Goal: Task Accomplishment & Management: Manage account settings

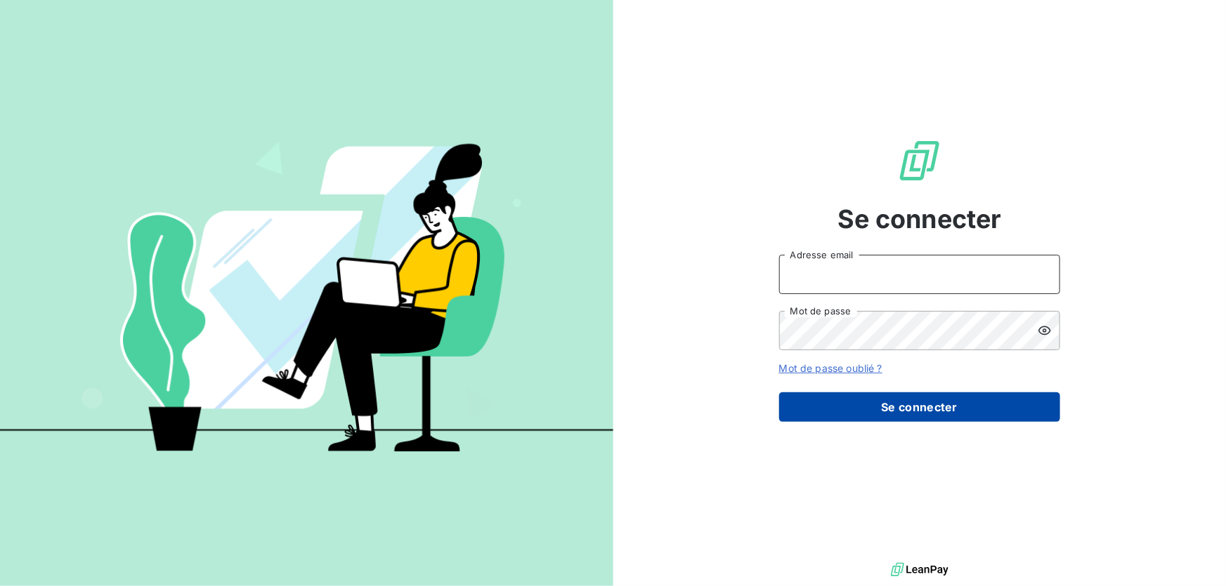
type input "[EMAIL_ADDRESS][DOMAIN_NAME]"
click at [930, 404] on button "Se connecter" at bounding box center [919, 407] width 281 height 29
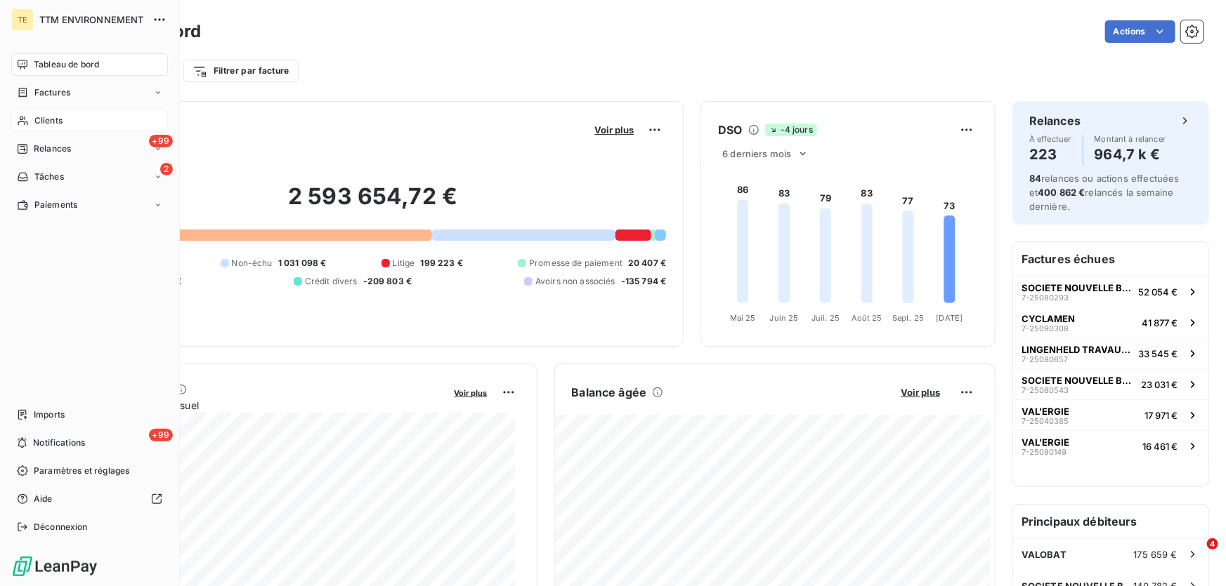
click at [39, 119] on span "Clients" at bounding box center [48, 120] width 28 height 13
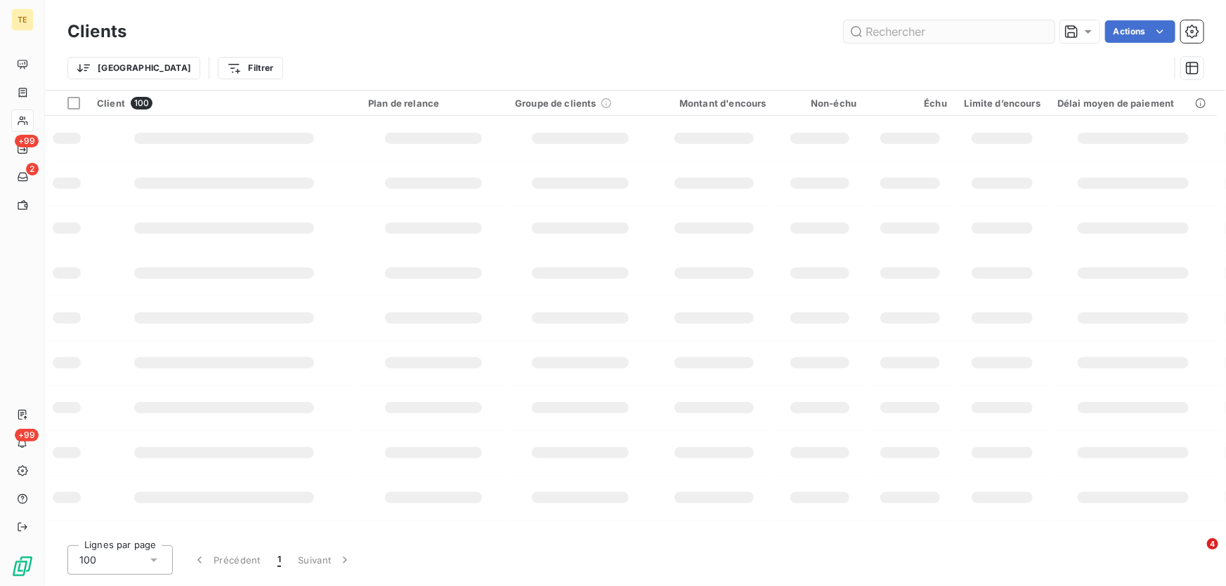
click at [868, 29] on input "text" at bounding box center [949, 31] width 211 height 22
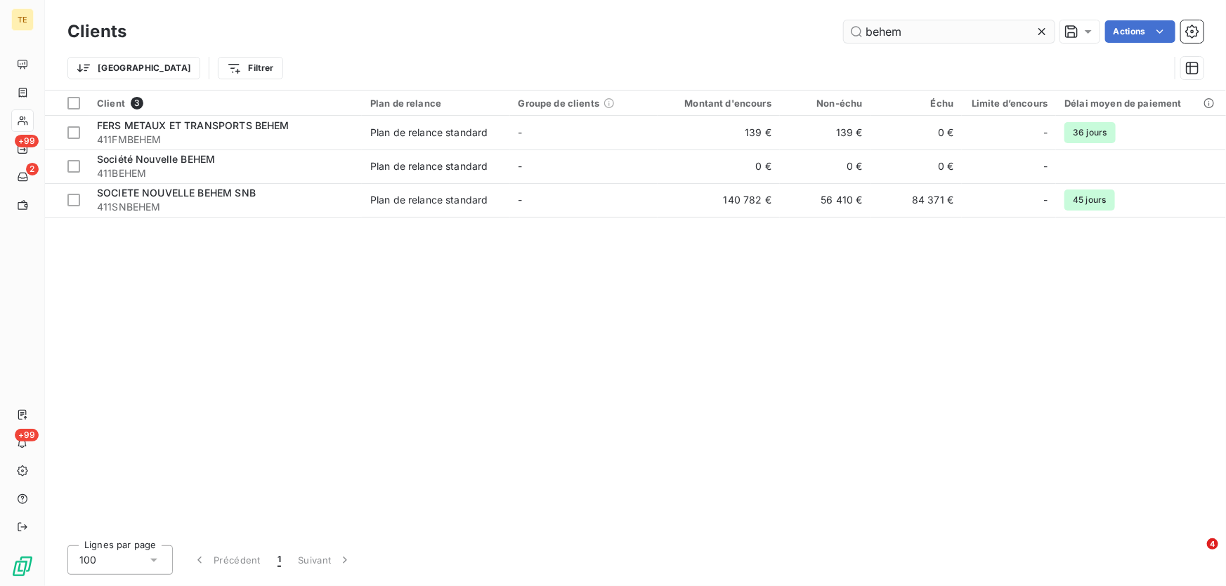
type input "behem"
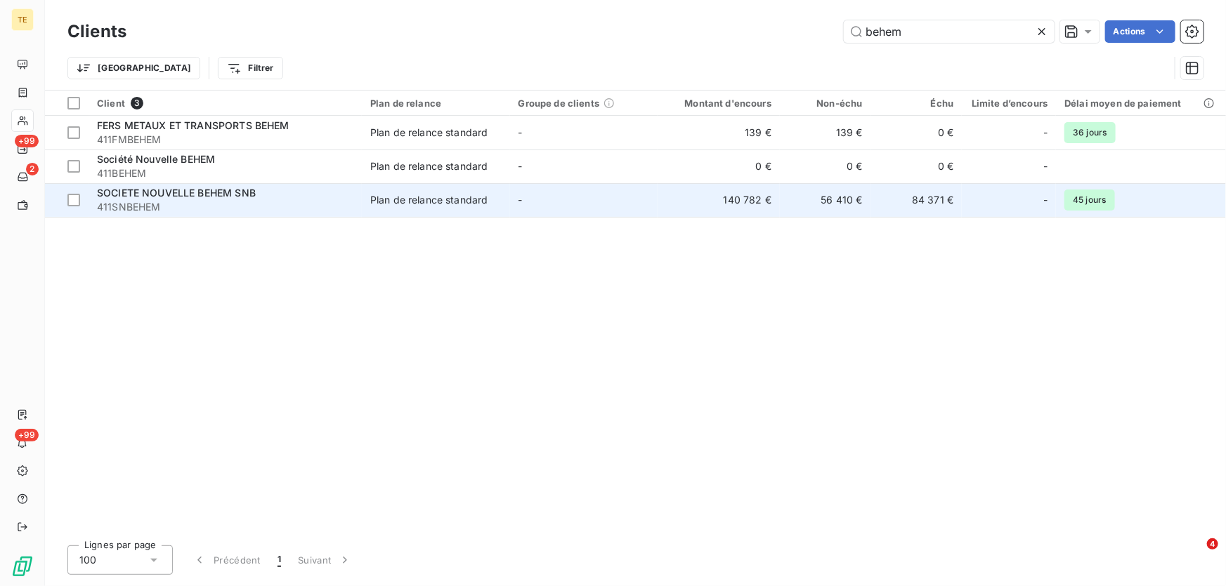
click at [727, 197] on td "140 782 €" at bounding box center [718, 200] width 122 height 34
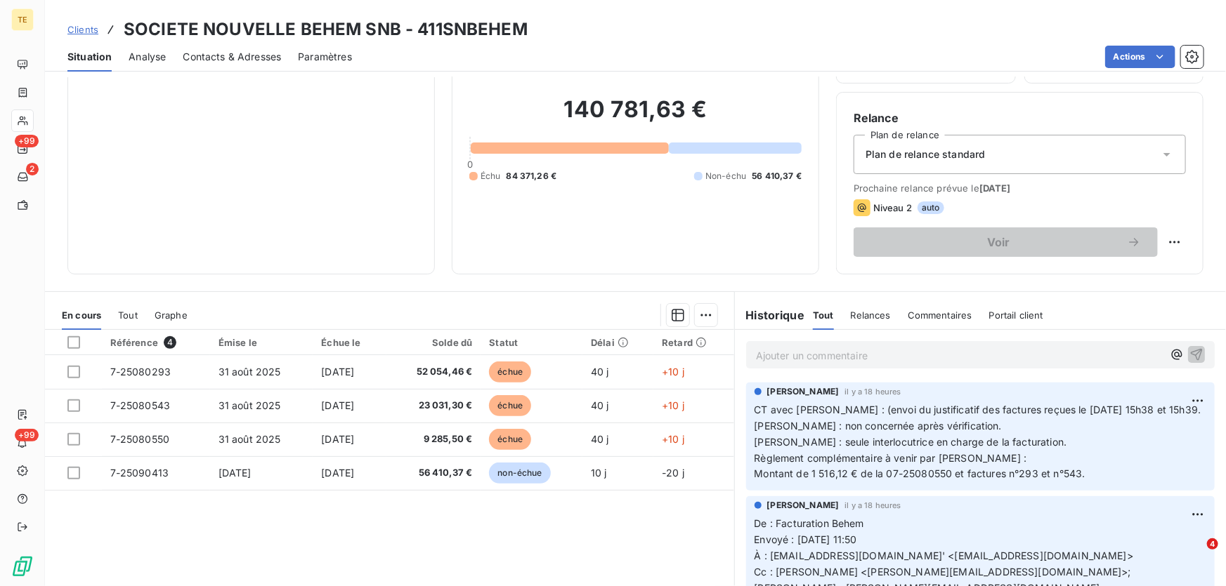
scroll to position [127, 0]
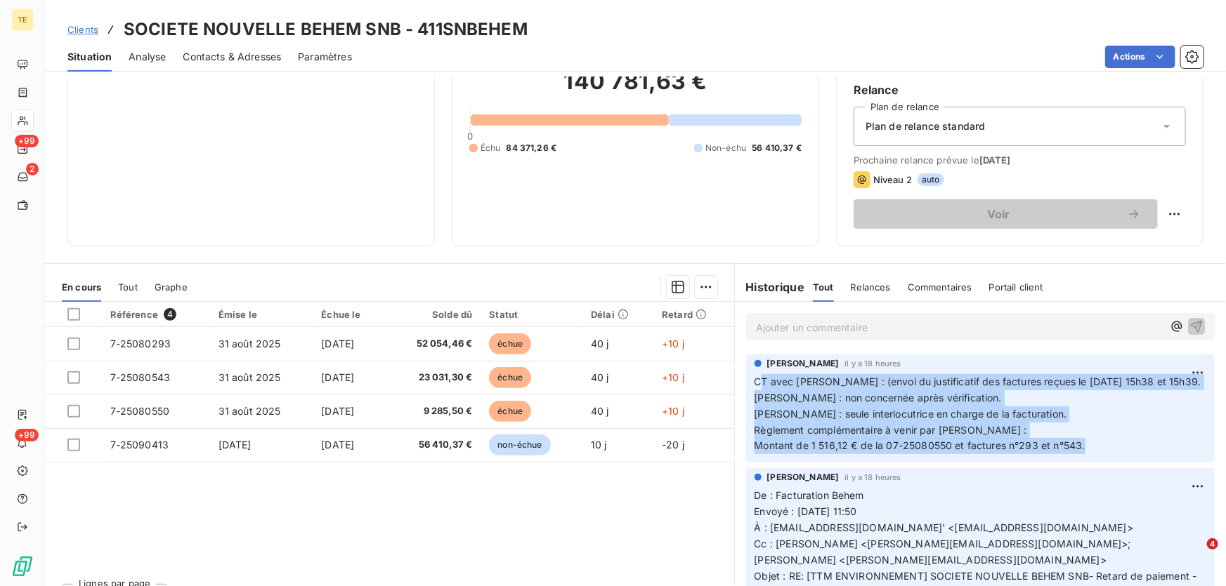
drag, startPoint x: 1099, startPoint y: 468, endPoint x: 752, endPoint y: 375, distance: 360.0
click at [754, 375] on p "CT avec [PERSON_NAME] : (envoi du justificatif des factures reçues le [DATE] 15…" at bounding box center [980, 414] width 452 height 80
copy p "CT avec [PERSON_NAME] : (envoi du justificatif des factures reçues le [DATE] 15…"
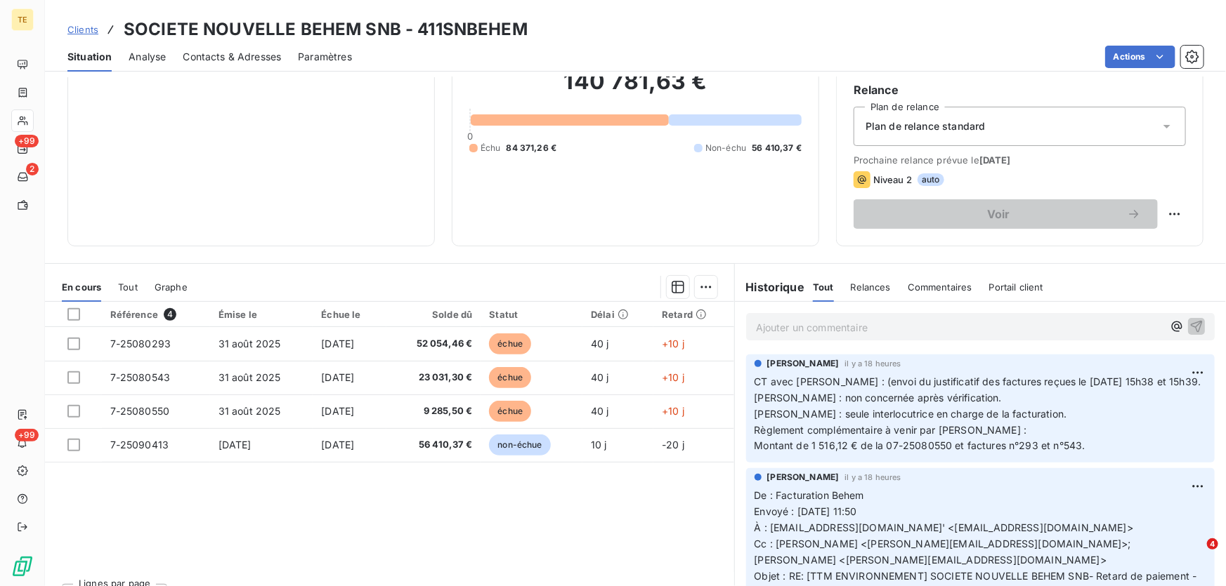
click at [428, 501] on div "Référence 4 Émise le Échue le Solde dû Statut Délai Retard 7-25080293 [DATE] [D…" at bounding box center [389, 437] width 689 height 270
click at [771, 317] on div "Ajouter un commentaire ﻿" at bounding box center [959, 326] width 407 height 19
click at [770, 327] on p "Ajouter un commentaire ﻿" at bounding box center [959, 328] width 407 height 18
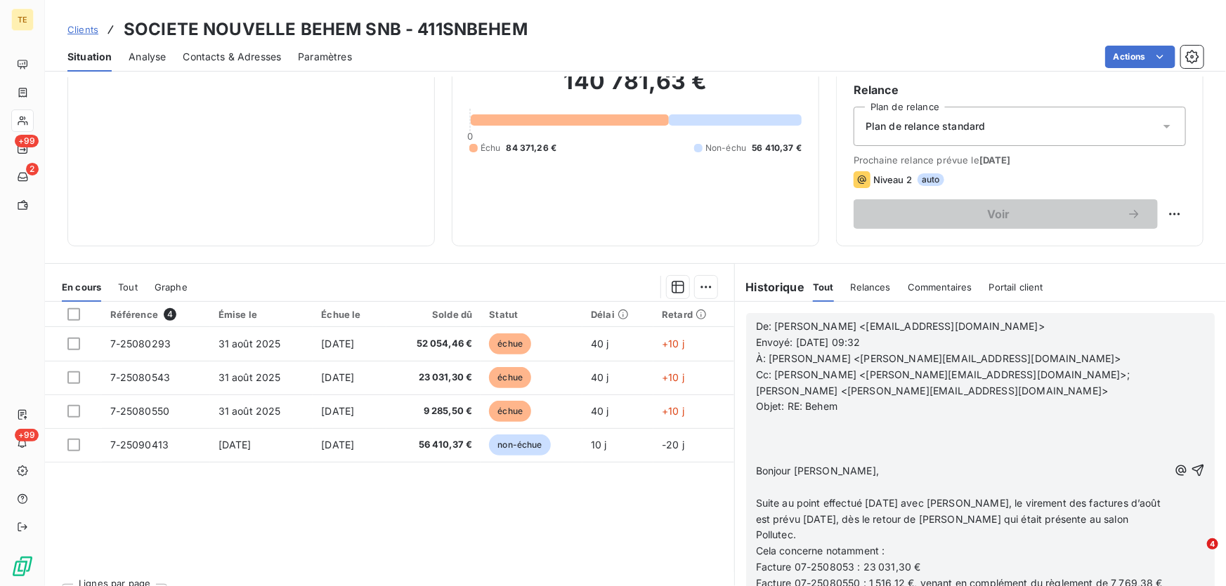
click at [790, 433] on p "﻿" at bounding box center [962, 439] width 412 height 16
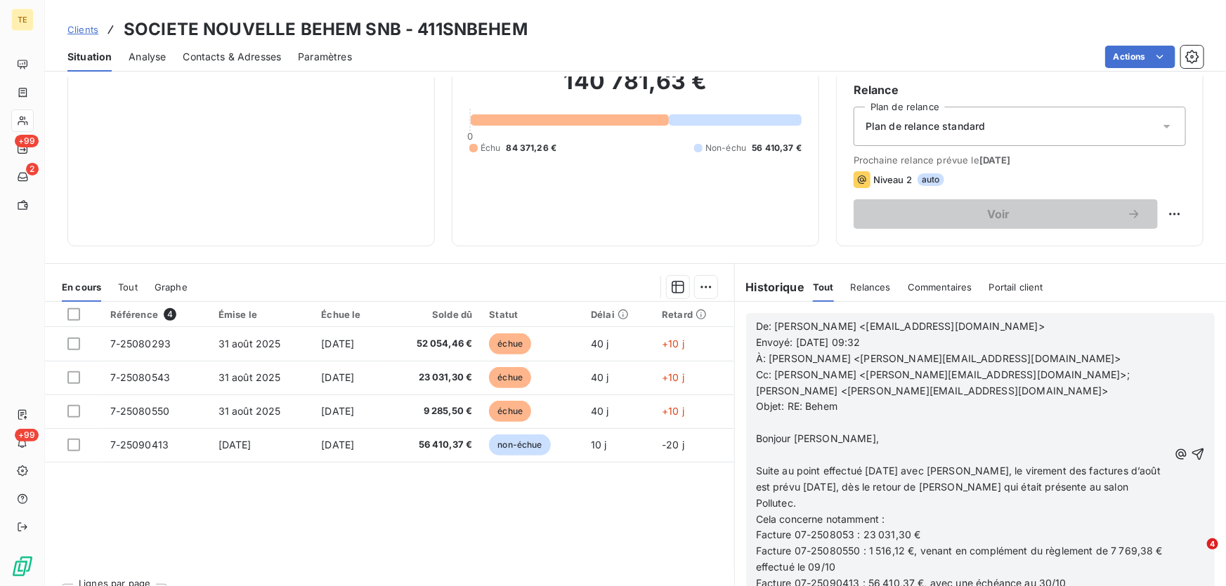
scroll to position [63, 0]
click at [1191, 450] on icon "button" at bounding box center [1198, 454] width 14 height 14
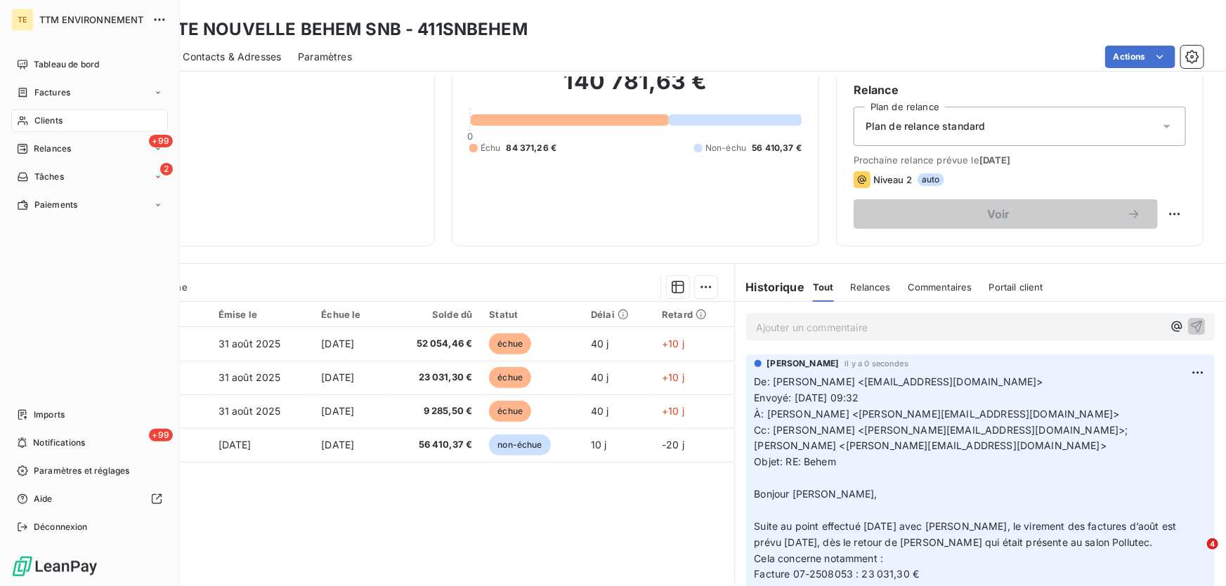
click at [56, 114] on span "Clients" at bounding box center [48, 120] width 28 height 13
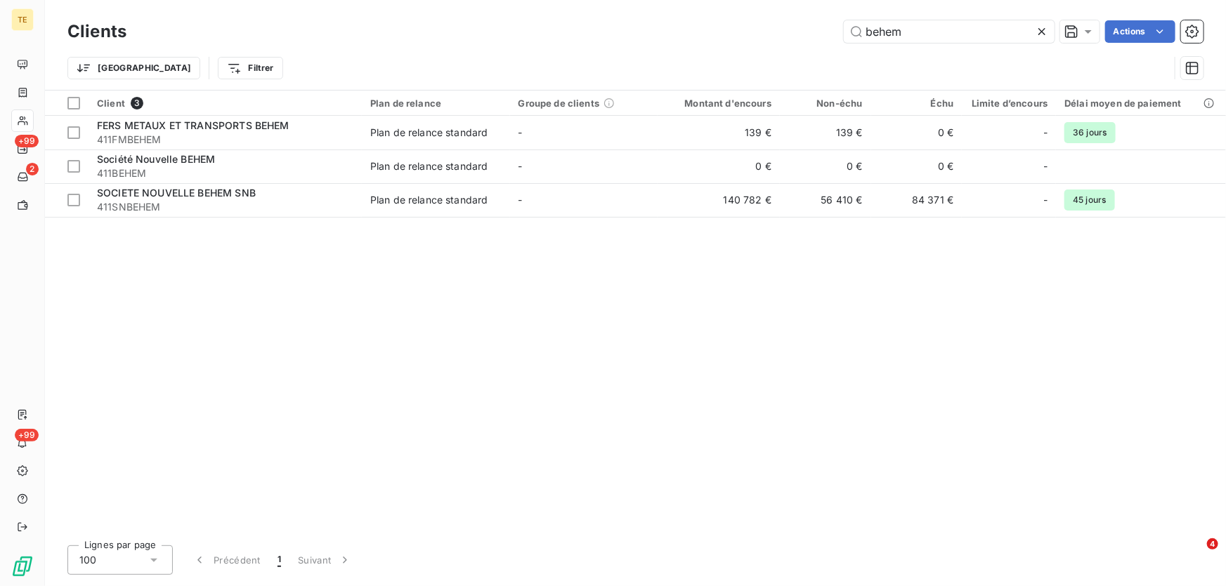
drag, startPoint x: 946, startPoint y: 28, endPoint x: 832, endPoint y: 41, distance: 114.6
click at [832, 41] on div "behem Actions" at bounding box center [673, 31] width 1060 height 22
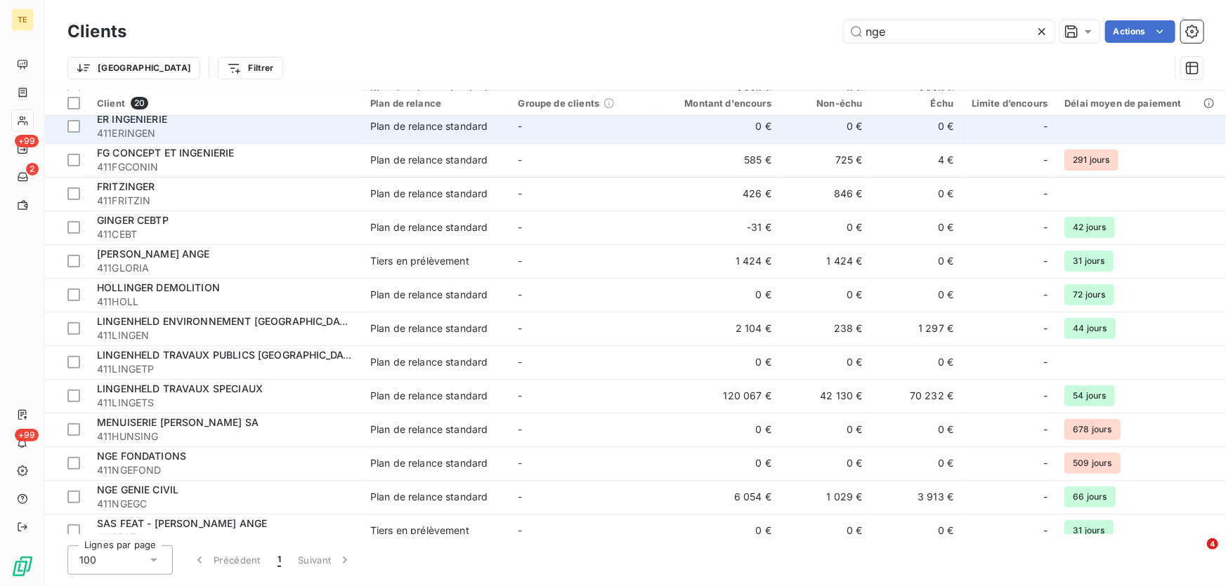
scroll to position [255, 0]
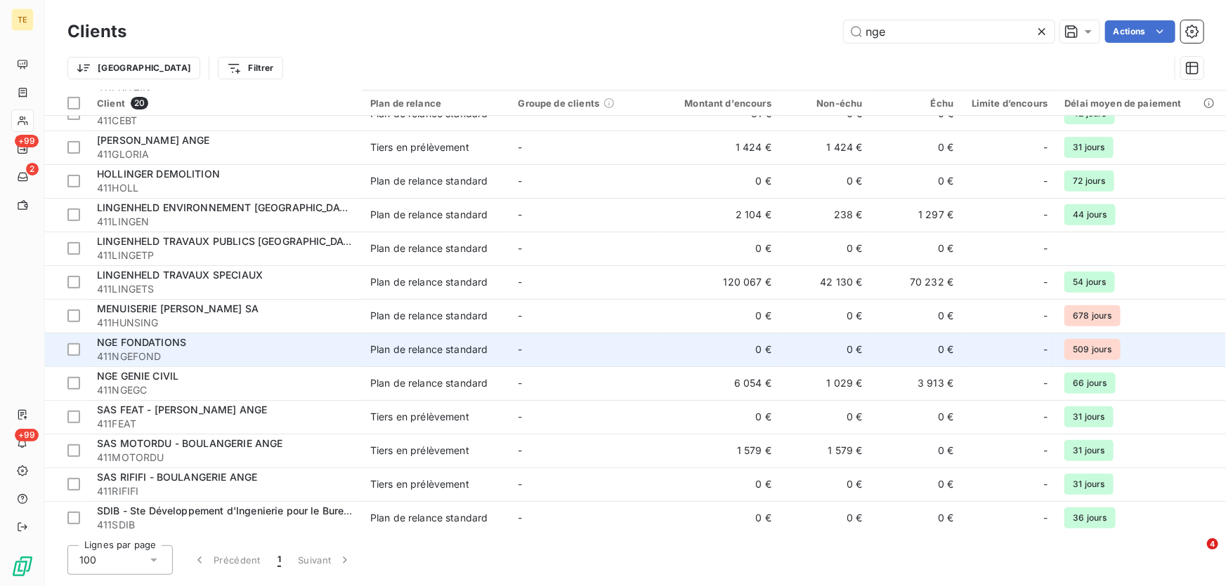
type input "nge"
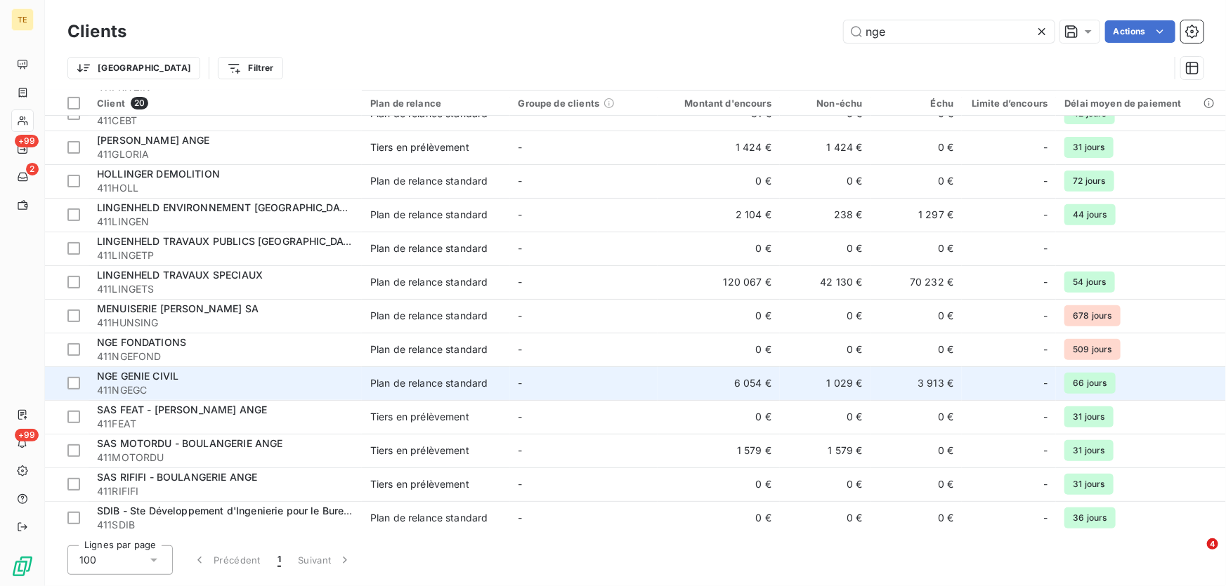
click at [140, 379] on span "NGE GENIE CIVIL" at bounding box center [137, 376] width 81 height 12
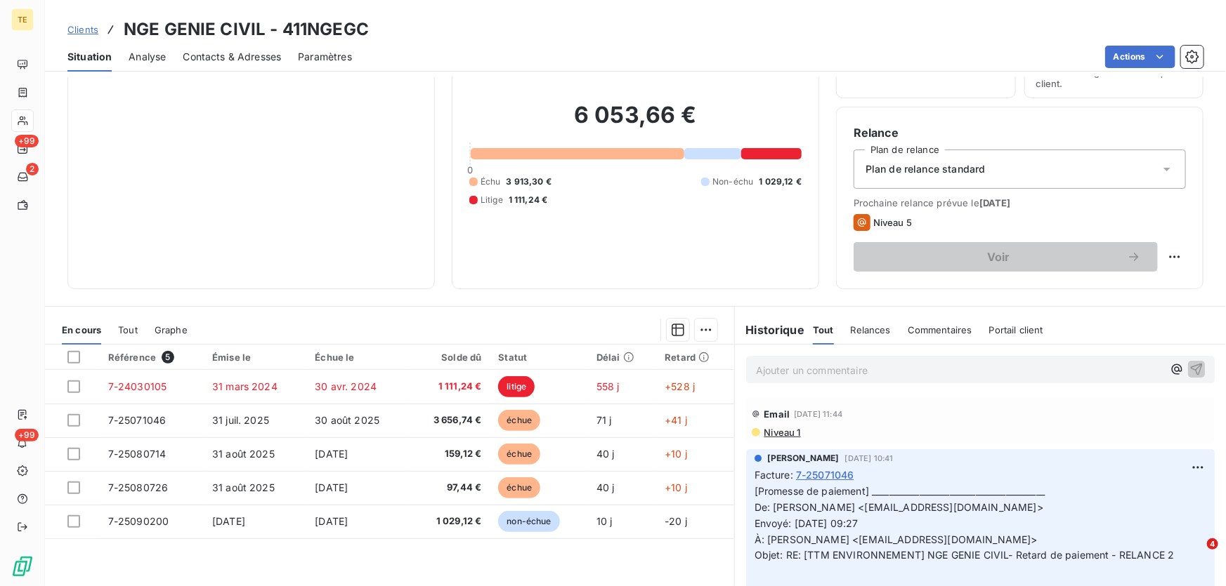
scroll to position [127, 0]
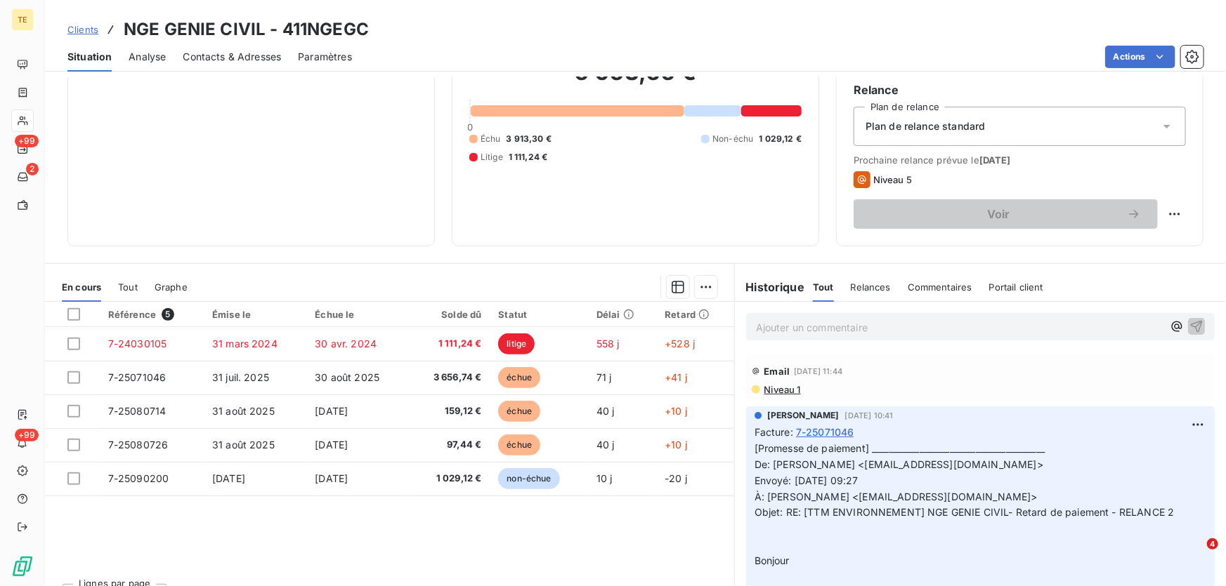
click at [759, 332] on p "Ajouter un commentaire ﻿" at bounding box center [959, 328] width 407 height 18
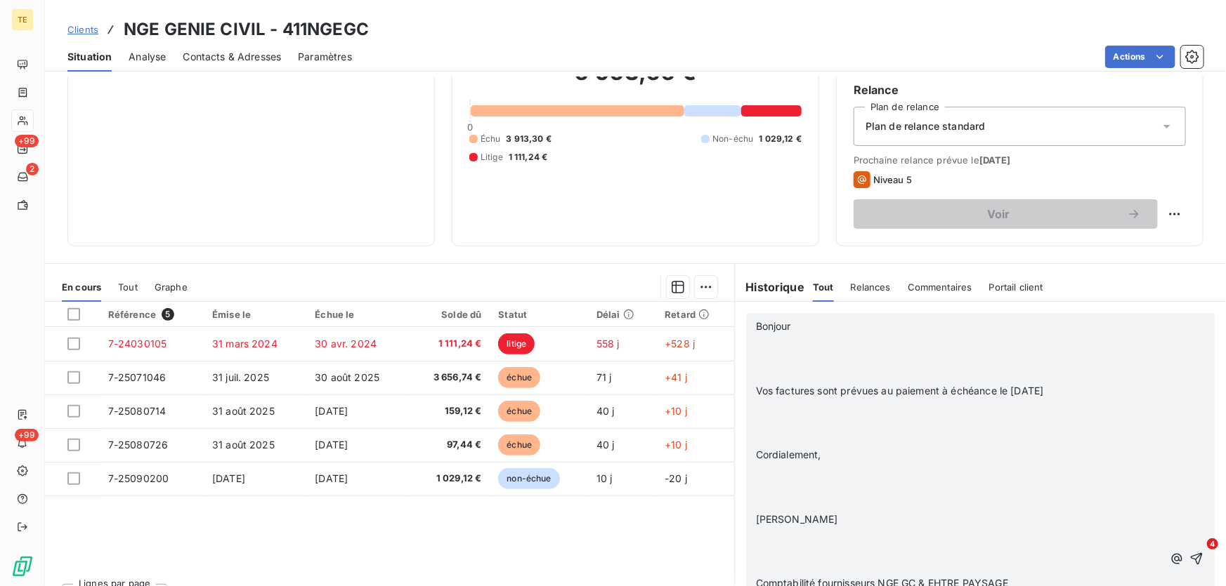
click at [762, 343] on p "﻿" at bounding box center [959, 343] width 407 height 16
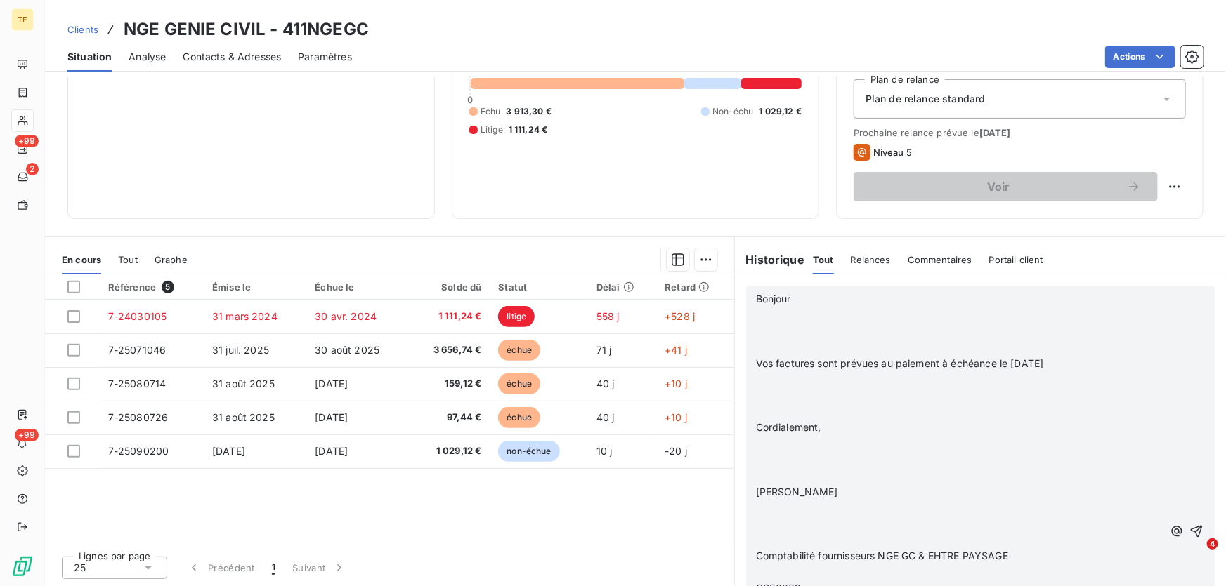
scroll to position [191, 0]
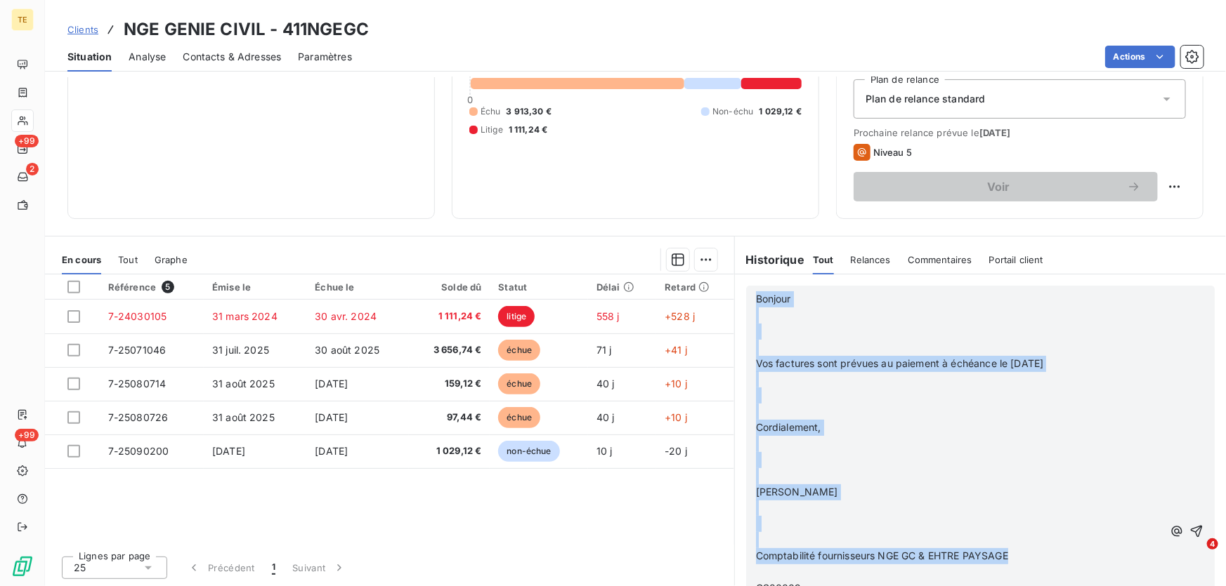
drag, startPoint x: 1011, startPoint y: 555, endPoint x: 746, endPoint y: 289, distance: 375.5
click at [746, 289] on div "Bonjour ﻿ ﻿ Vos factures sont prévues au paiement à échéance le [DATE] ﻿ ﻿ Cord…" at bounding box center [980, 532] width 468 height 492
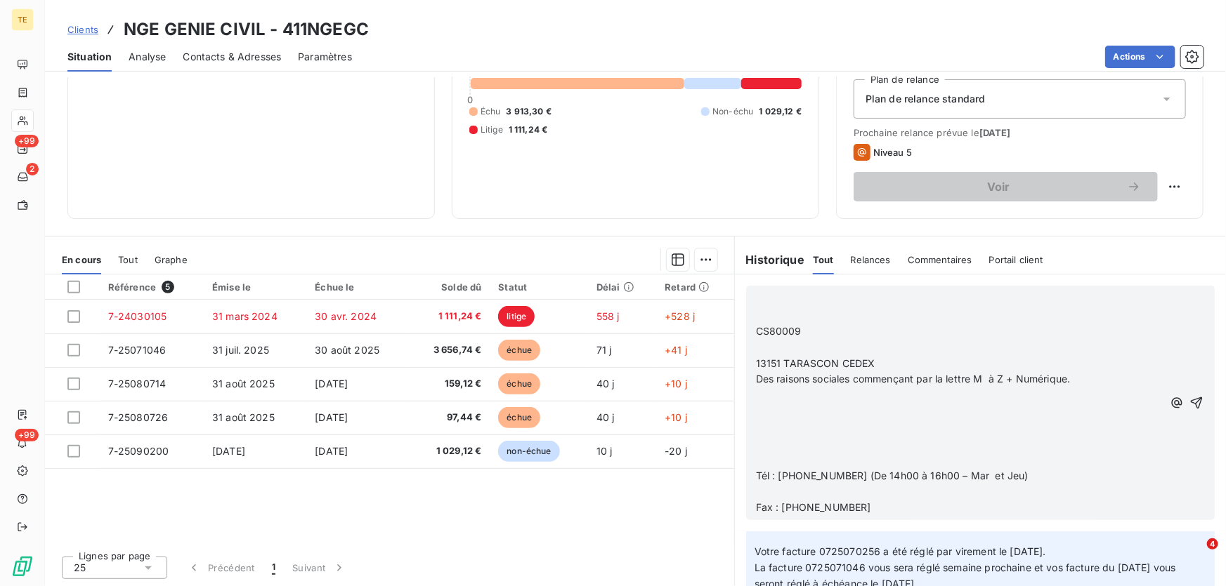
scroll to position [255, 0]
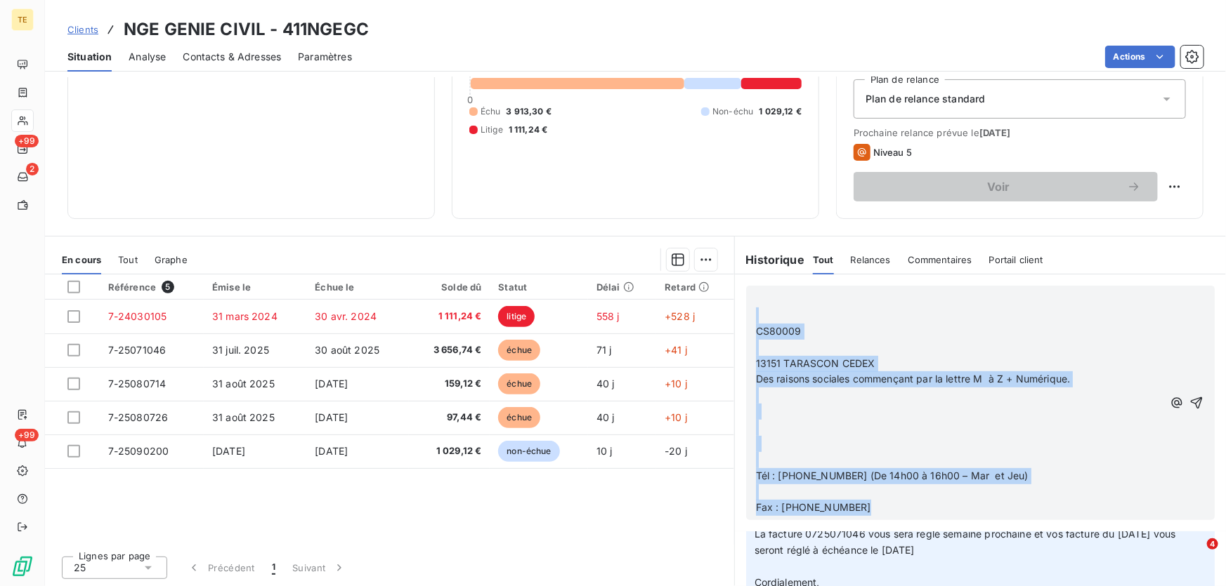
drag, startPoint x: 796, startPoint y: 492, endPoint x: 747, endPoint y: 316, distance: 182.3
click at [747, 316] on div "﻿ ﻿ CS80009 ﻿ 13151 TARASCON CEDEX Des raisons sociales commençant par la lettr…" at bounding box center [980, 403] width 468 height 235
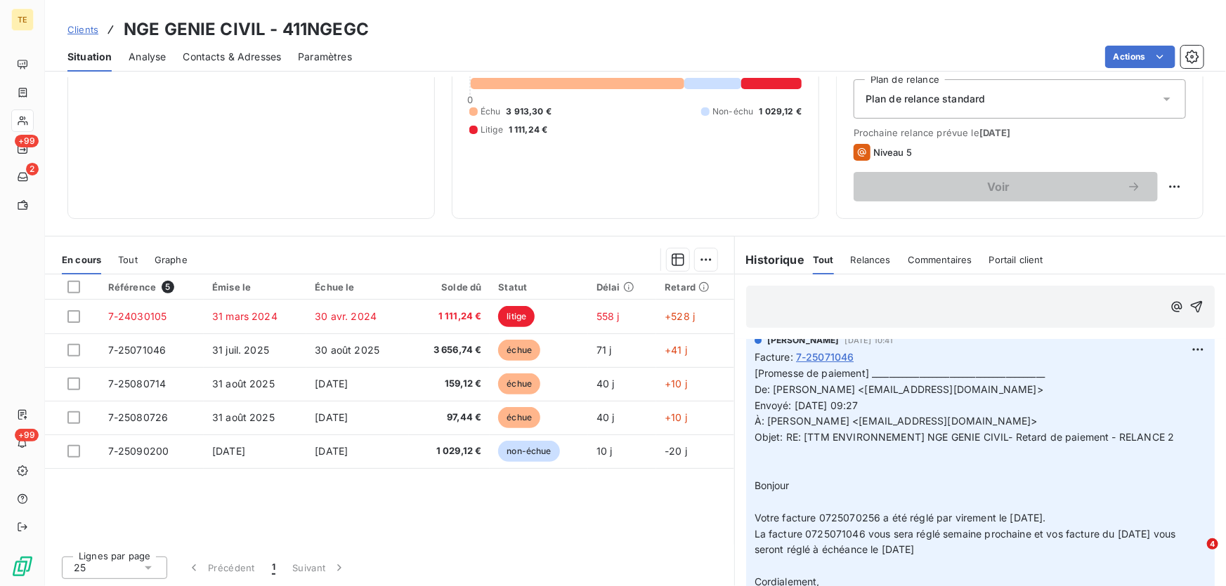
click at [765, 308] on p "﻿" at bounding box center [959, 316] width 407 height 16
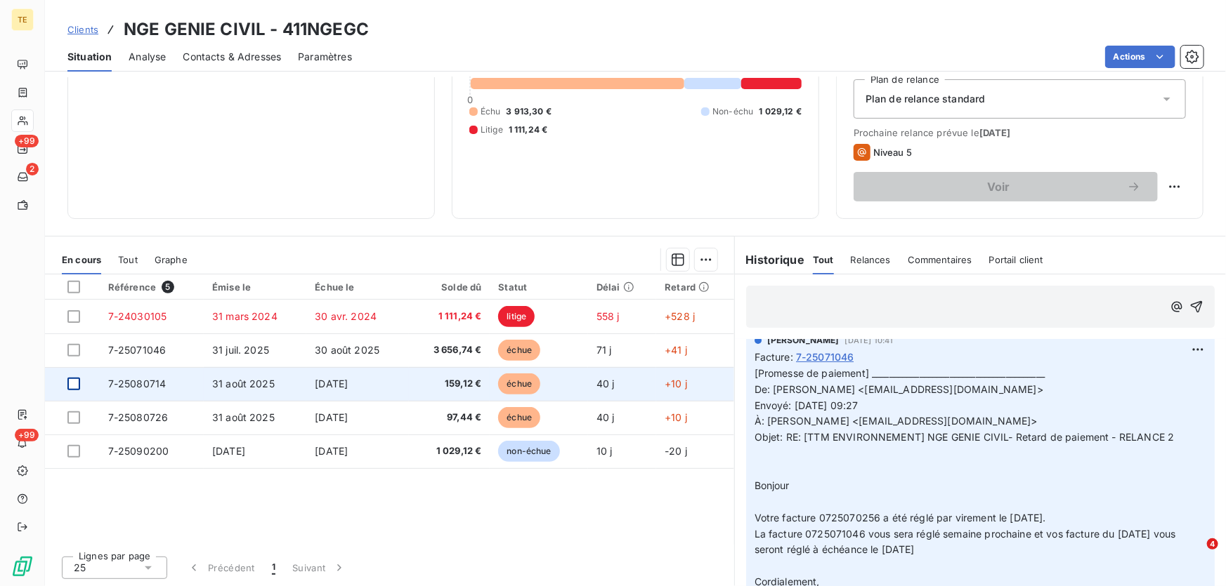
click at [70, 383] on div at bounding box center [73, 384] width 13 height 13
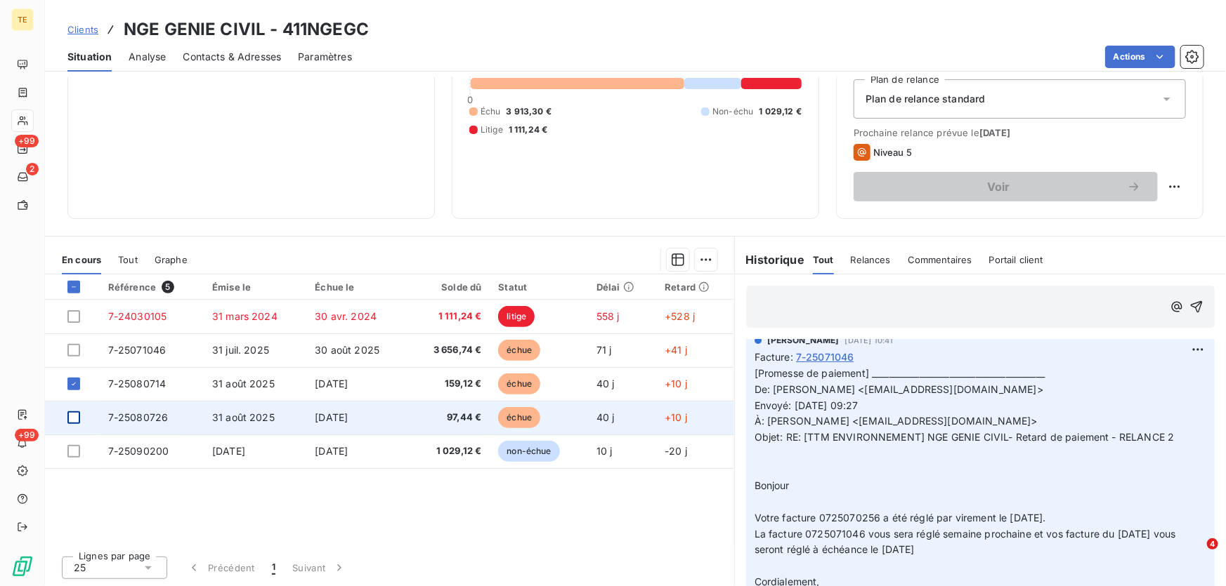
click at [72, 417] on div at bounding box center [73, 418] width 13 height 13
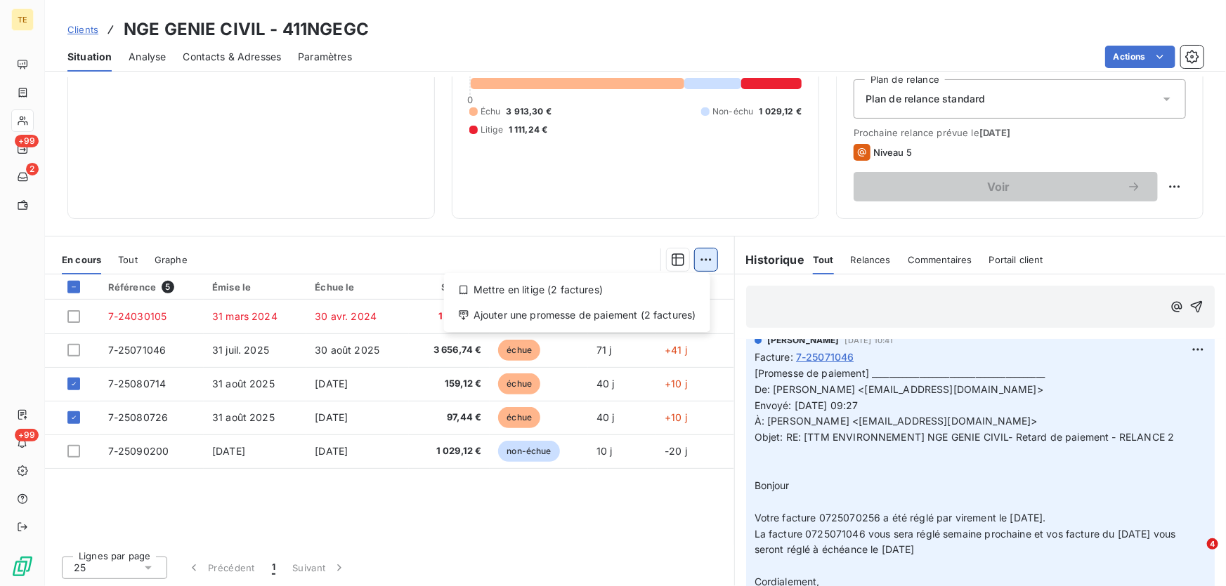
click at [706, 261] on html "TE +99 2 +99 Clients NGE GENIE CIVIL - 411NGEGC Situation Analyse Contacts & Ad…" at bounding box center [613, 293] width 1226 height 586
click at [619, 313] on div "Ajouter une promesse de paiement (2 factures)" at bounding box center [577, 315] width 255 height 22
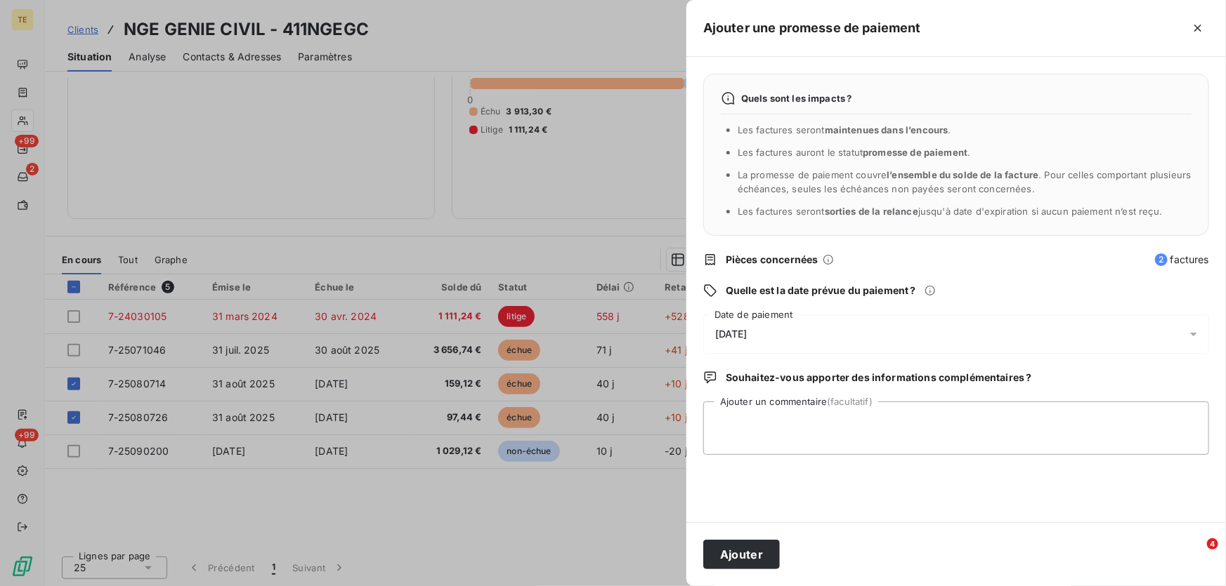
click at [745, 332] on span "[DATE]" at bounding box center [731, 334] width 32 height 11
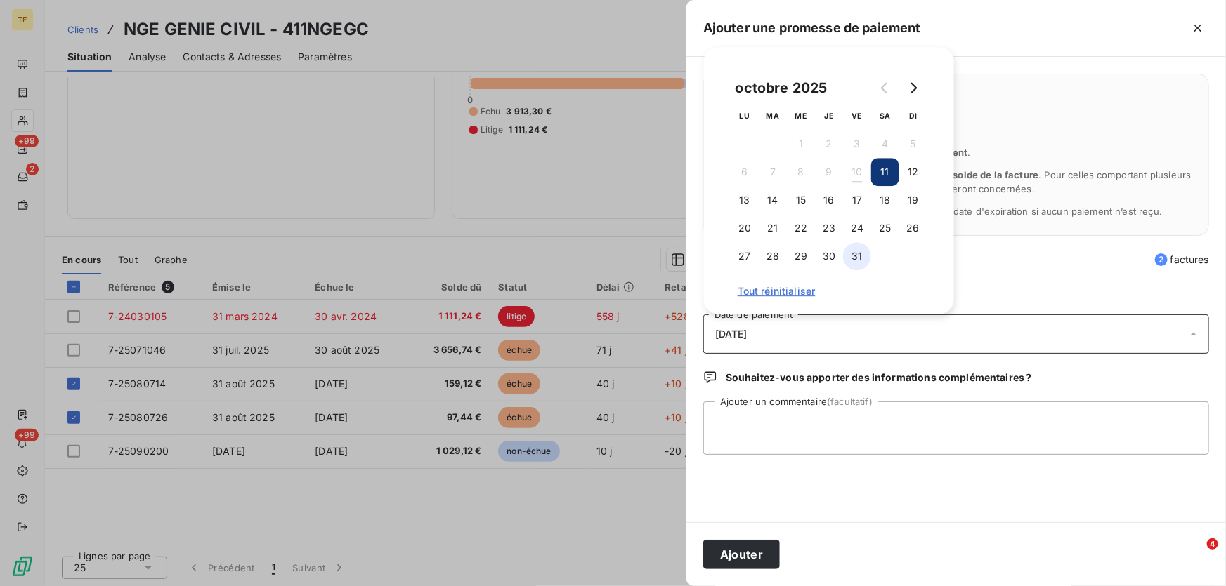
click at [853, 258] on button "31" at bounding box center [857, 256] width 28 height 28
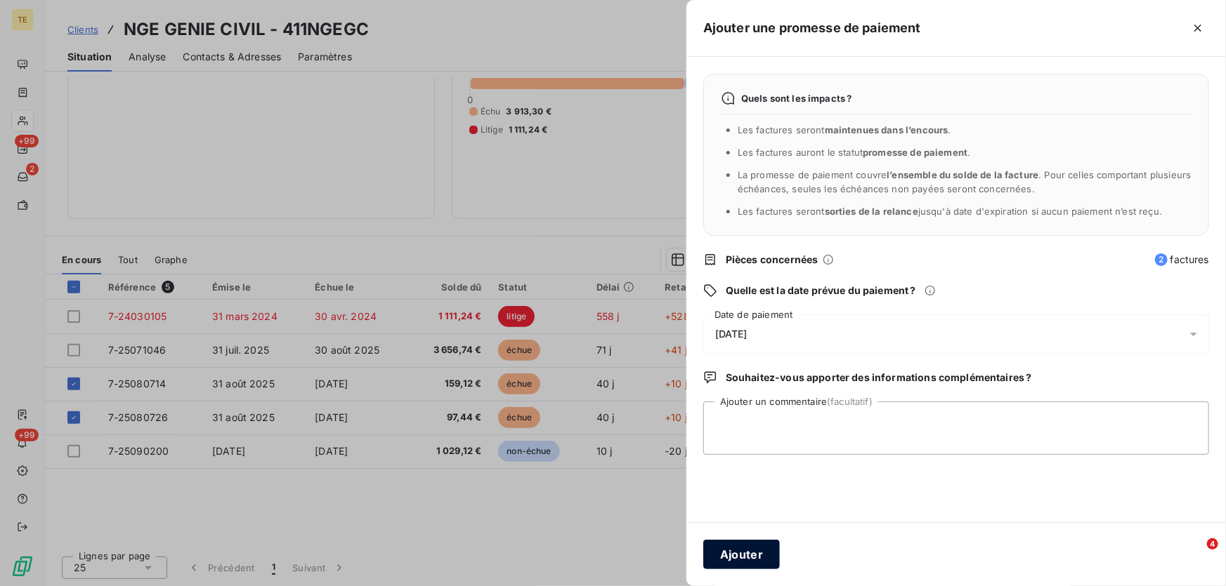
click at [733, 554] on button "Ajouter" at bounding box center [741, 554] width 77 height 29
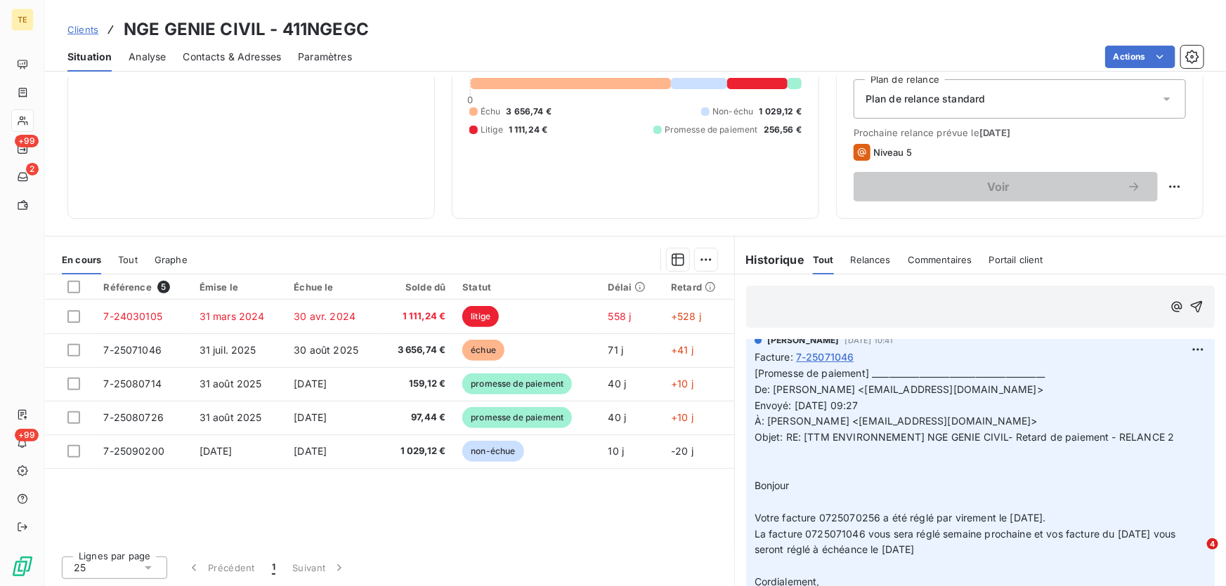
scroll to position [126, 0]
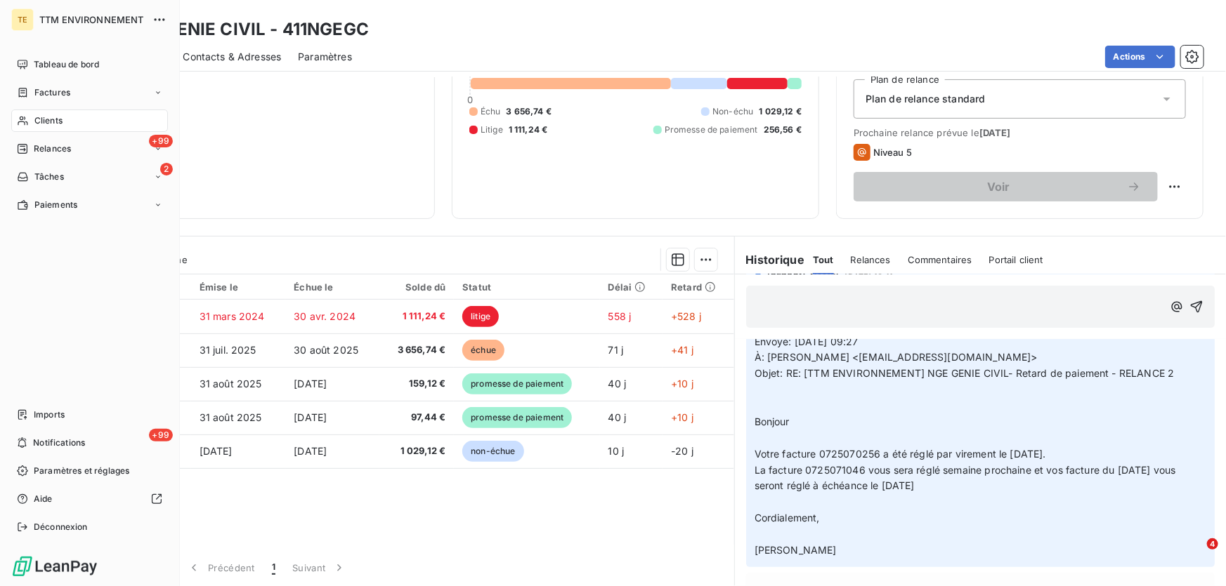
click at [51, 116] on span "Clients" at bounding box center [48, 120] width 28 height 13
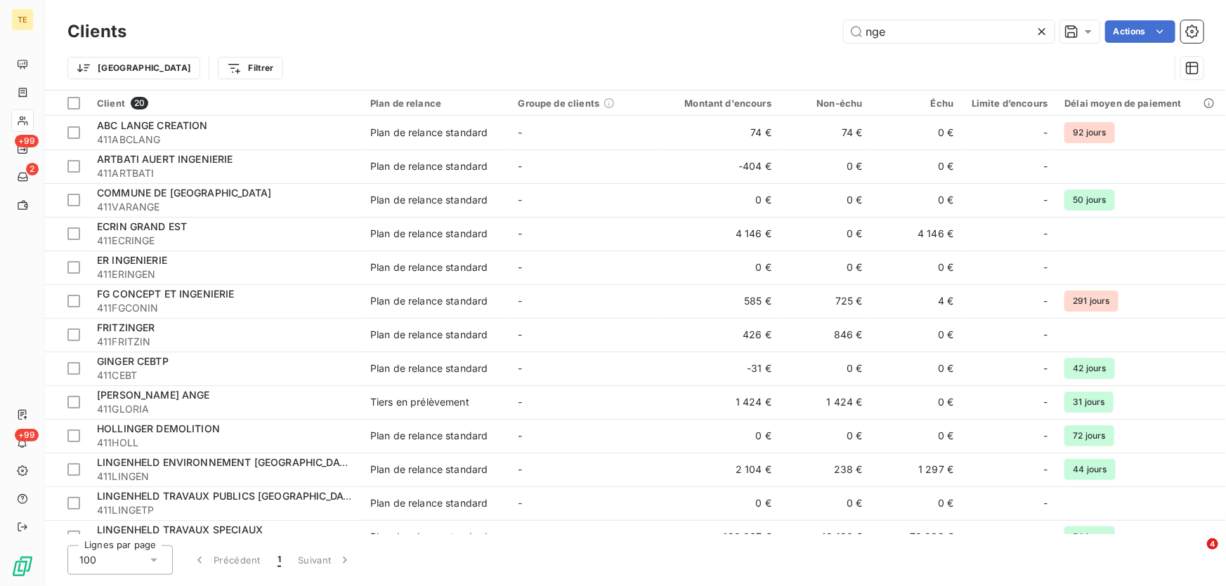
drag, startPoint x: 899, startPoint y: 34, endPoint x: 819, endPoint y: 34, distance: 80.1
click at [819, 34] on div "nge Actions" at bounding box center [673, 31] width 1060 height 22
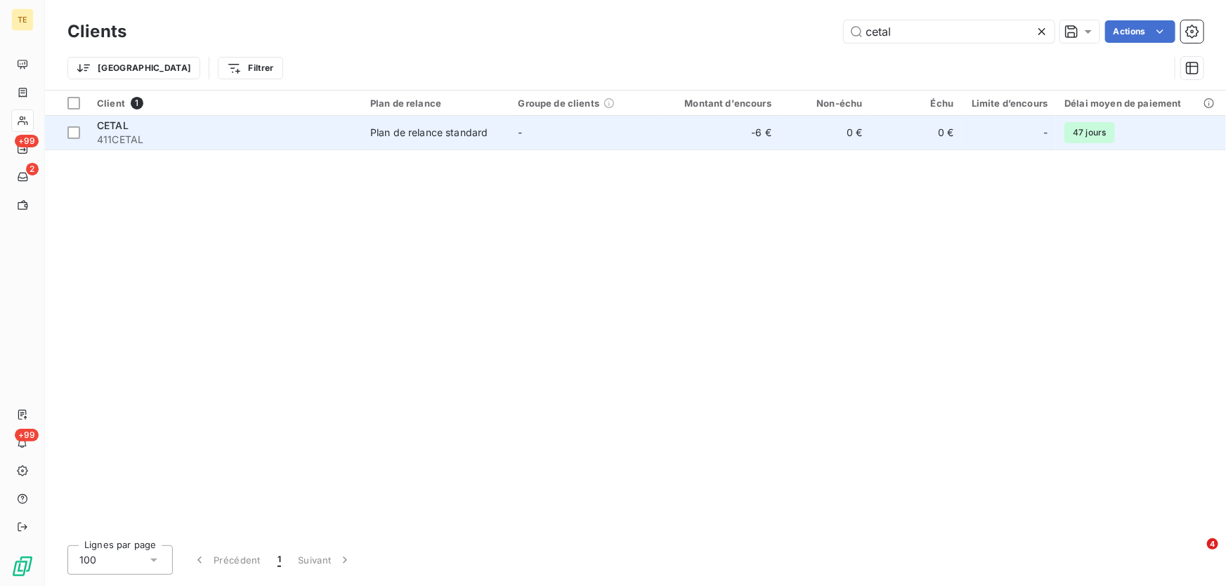
type input "cetal"
click at [183, 139] on span "411CETAL" at bounding box center [225, 140] width 256 height 14
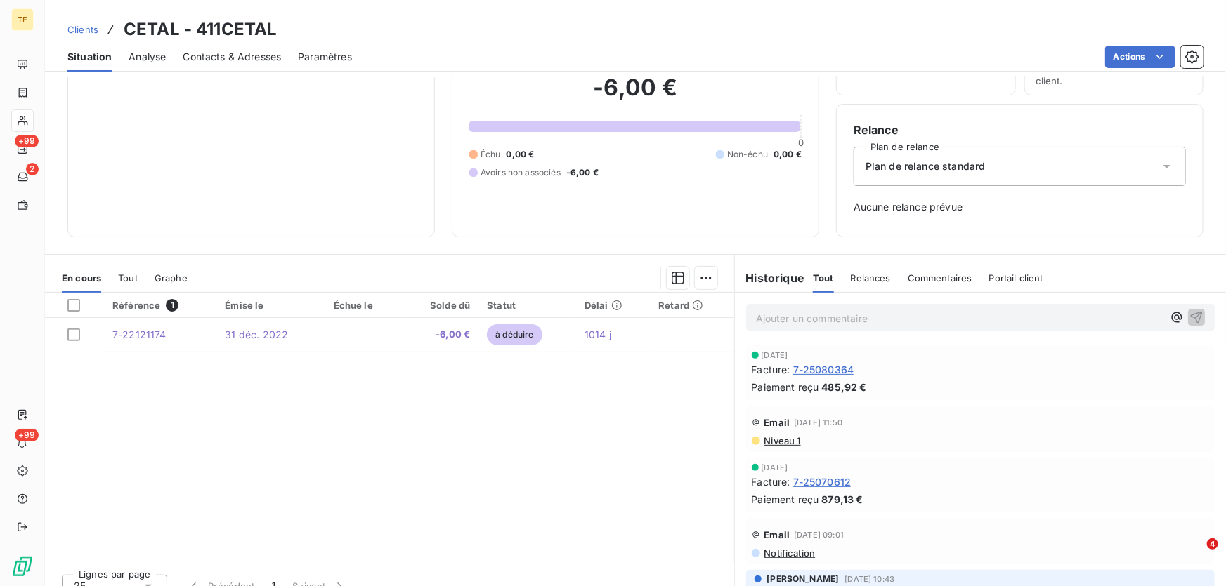
scroll to position [105, 0]
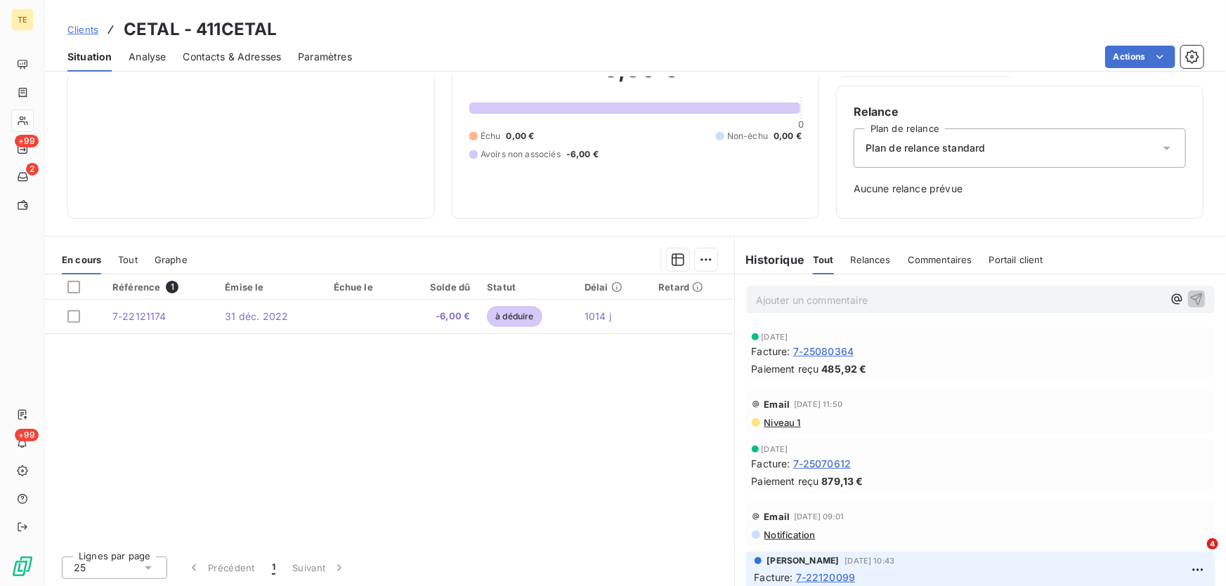
click at [825, 296] on p "Ajouter un commentaire ﻿" at bounding box center [959, 300] width 407 height 18
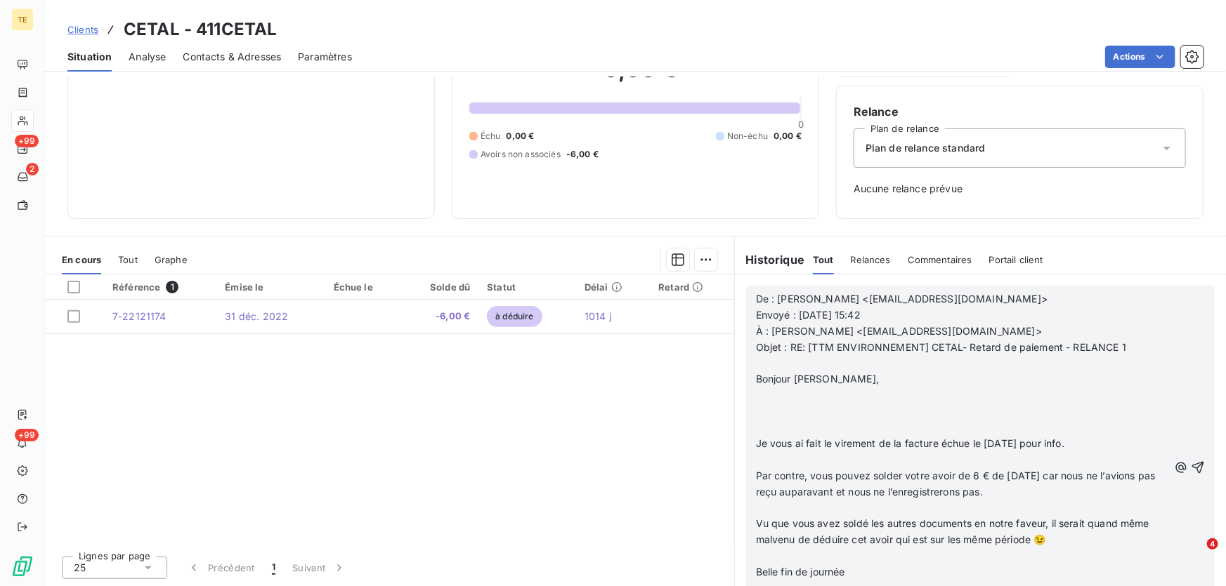
click at [785, 404] on p at bounding box center [962, 412] width 412 height 16
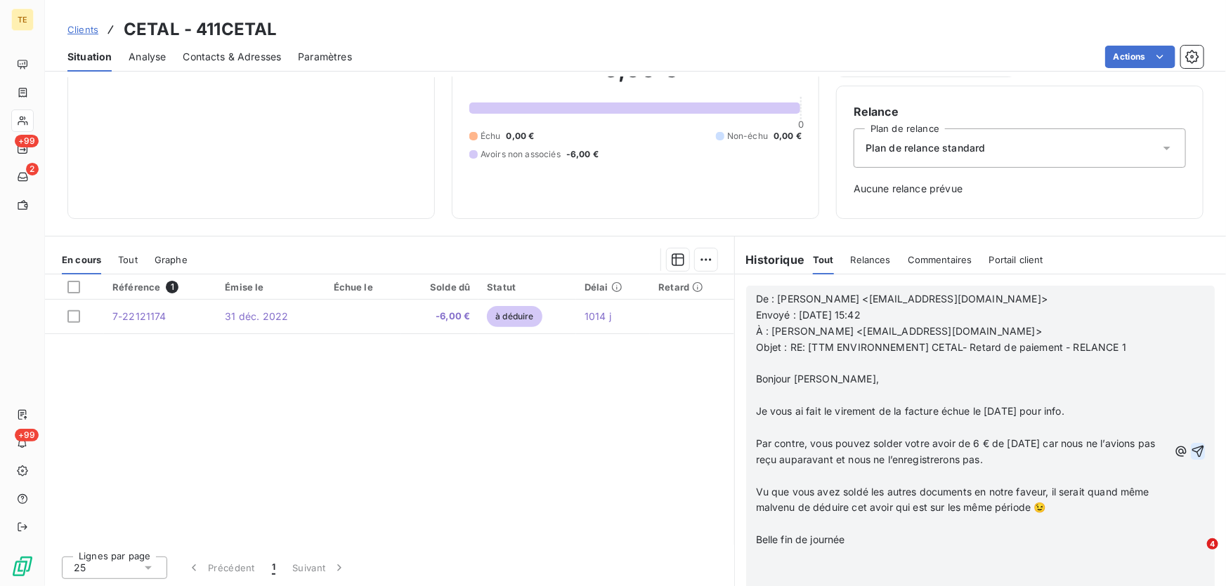
click at [1192, 447] on icon "button" at bounding box center [1198, 451] width 12 height 12
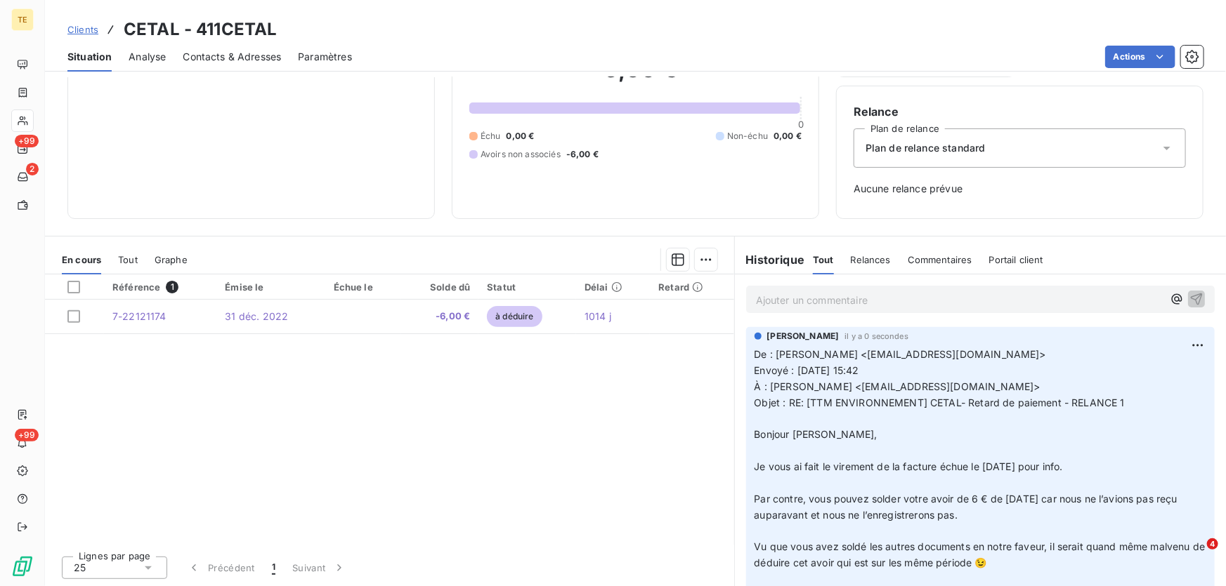
click at [760, 308] on p "Ajouter un commentaire ﻿" at bounding box center [959, 300] width 407 height 18
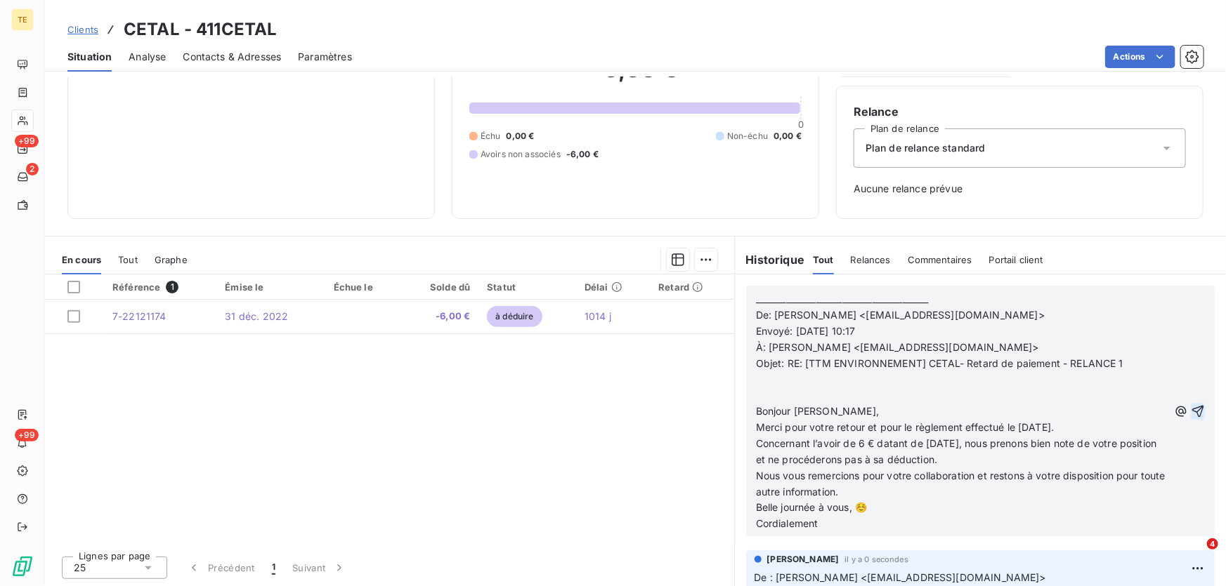
click at [1192, 414] on icon "button" at bounding box center [1198, 411] width 12 height 12
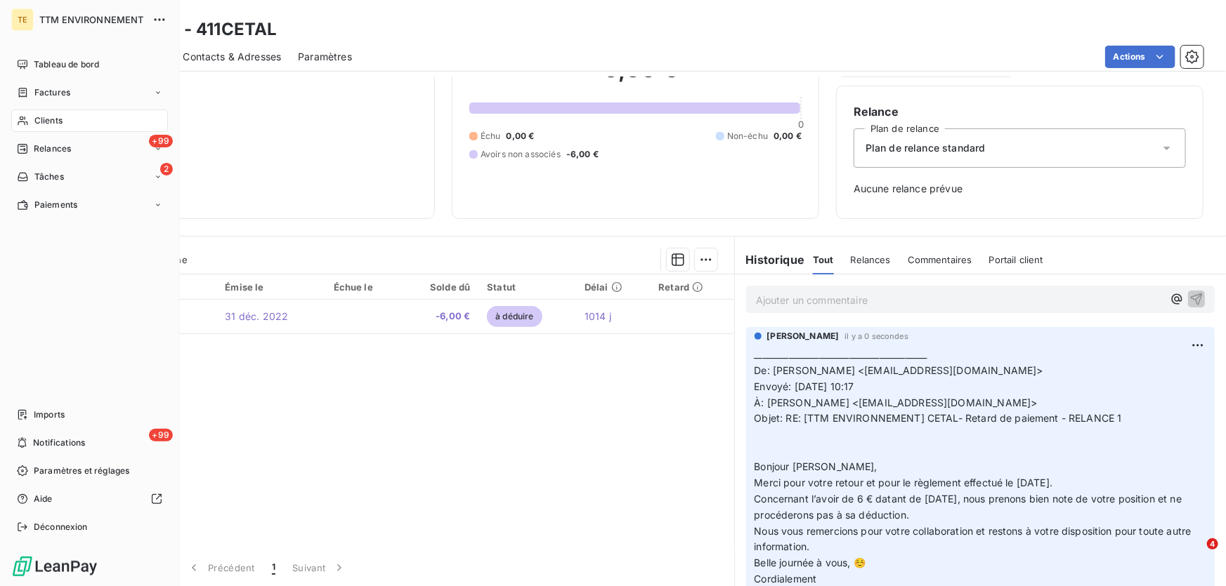
click at [60, 120] on span "Clients" at bounding box center [48, 120] width 28 height 13
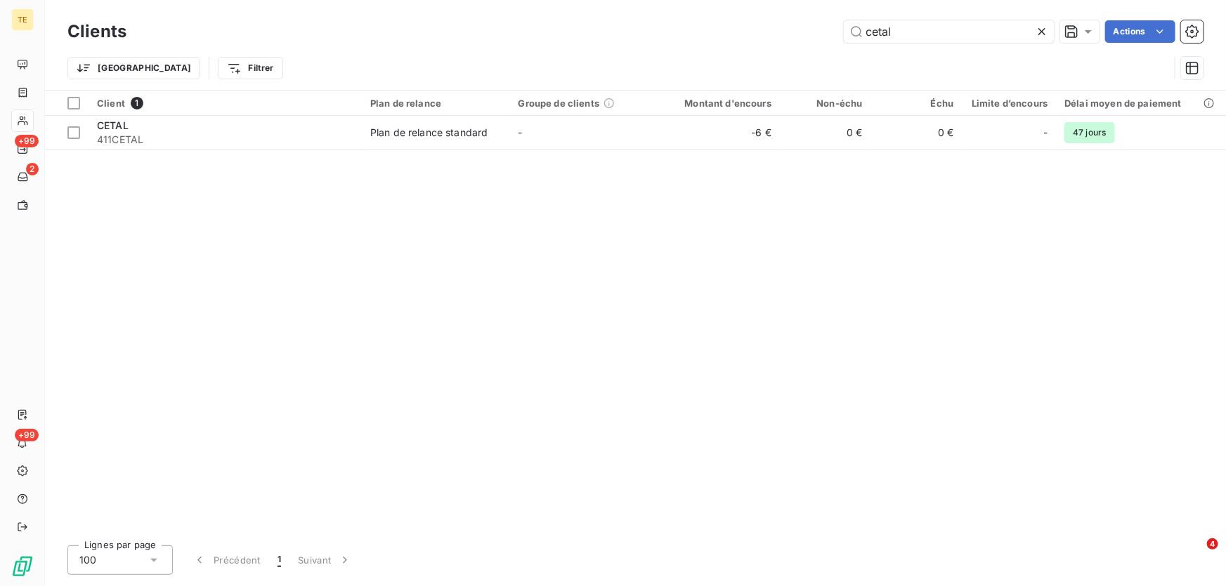
drag, startPoint x: 896, startPoint y: 29, endPoint x: 813, endPoint y: 28, distance: 82.9
click at [813, 28] on div "cetal Actions" at bounding box center [673, 31] width 1060 height 22
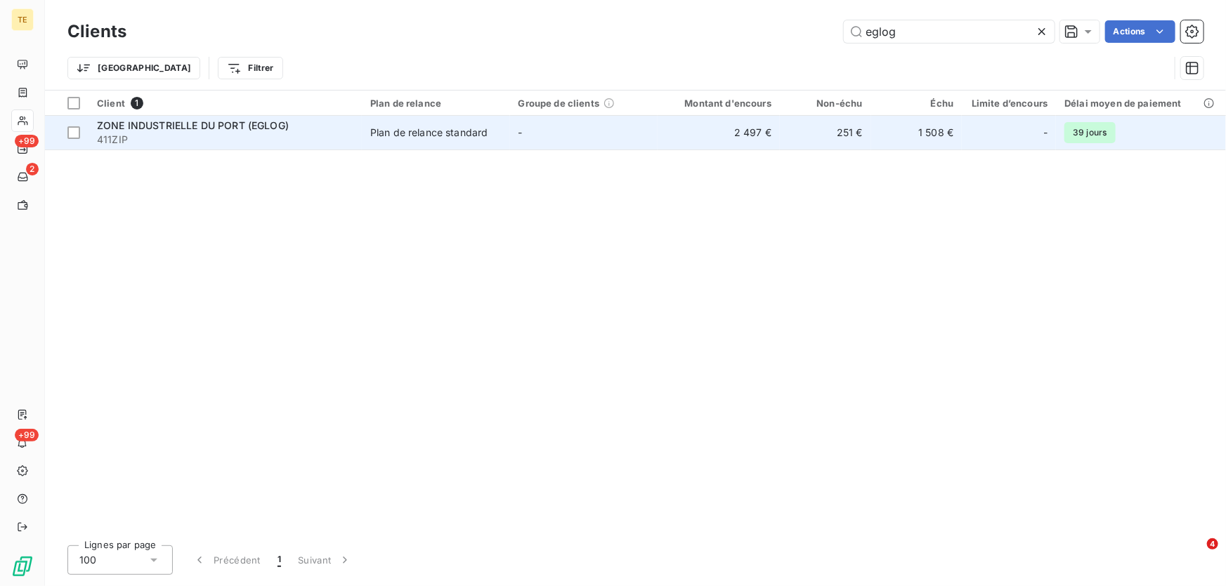
type input "eglog"
click at [274, 117] on td "ZONE INDUSTRIELLE DU PORT (EGLOG) 411ZIP" at bounding box center [224, 133] width 273 height 34
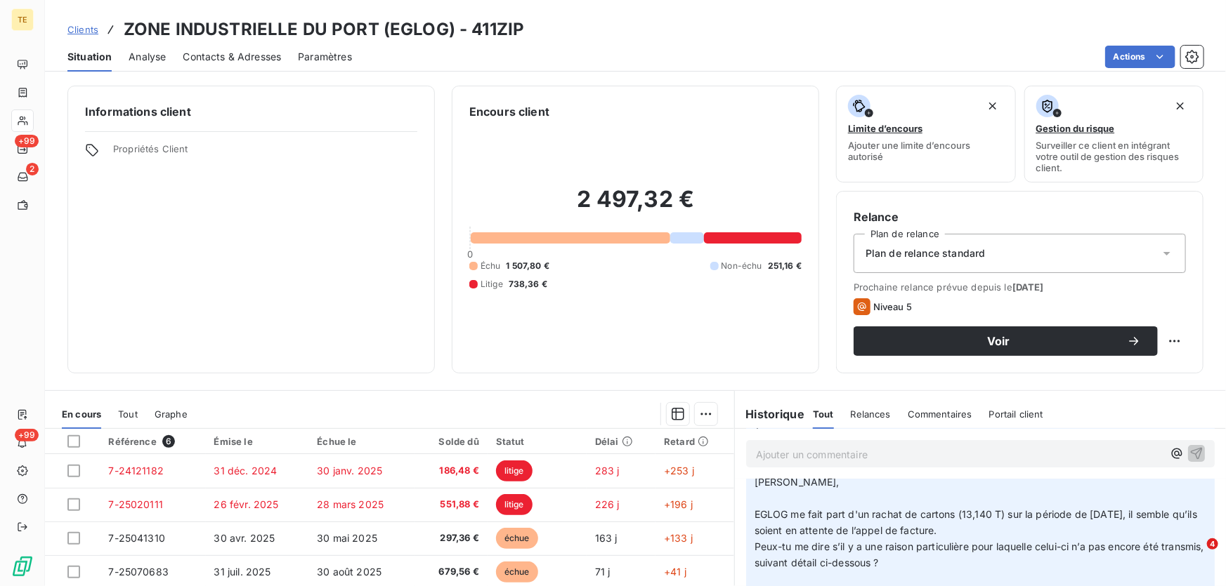
scroll to position [191, 0]
